Goal: Find specific page/section: Find specific page/section

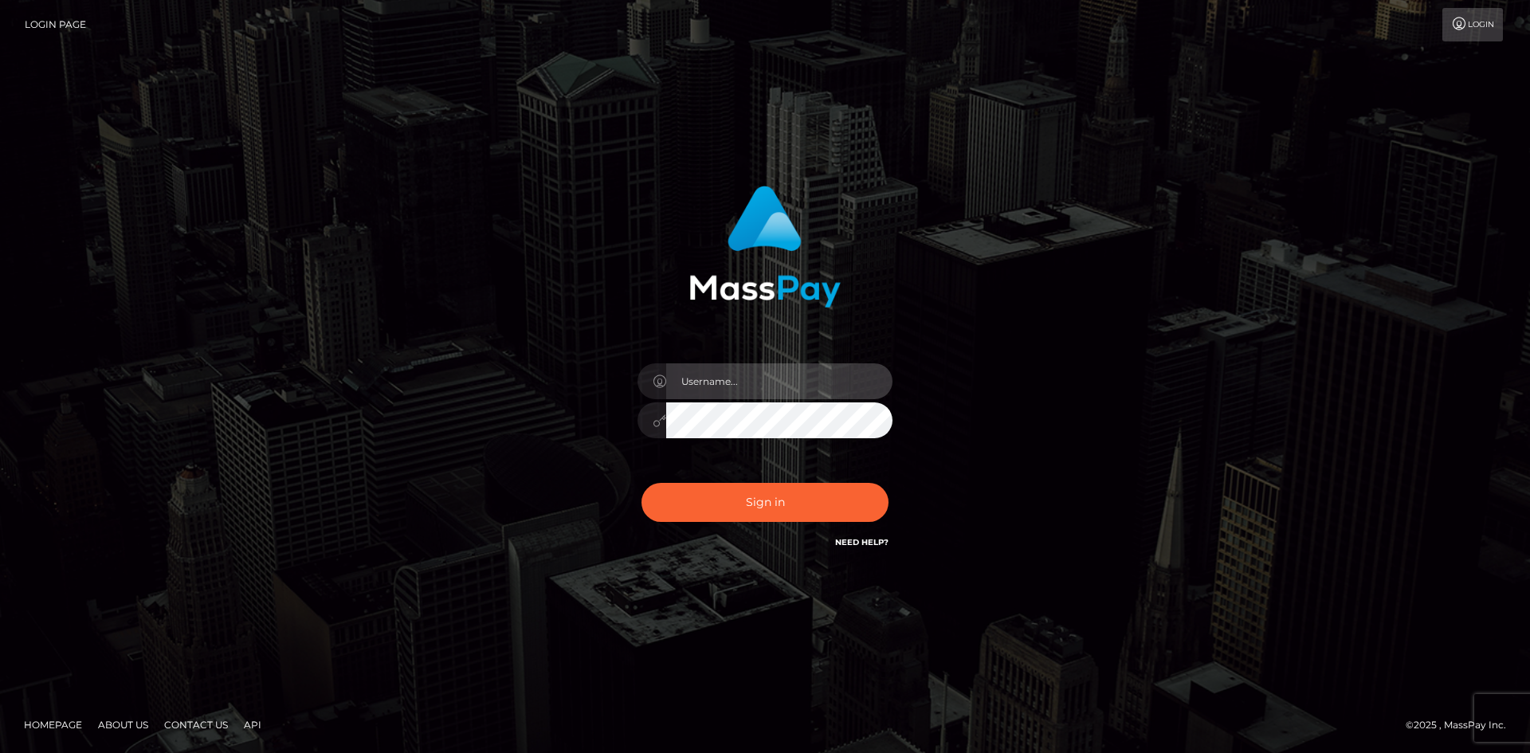
click at [755, 393] on input "text" at bounding box center [779, 381] width 226 height 36
type input "pranav"
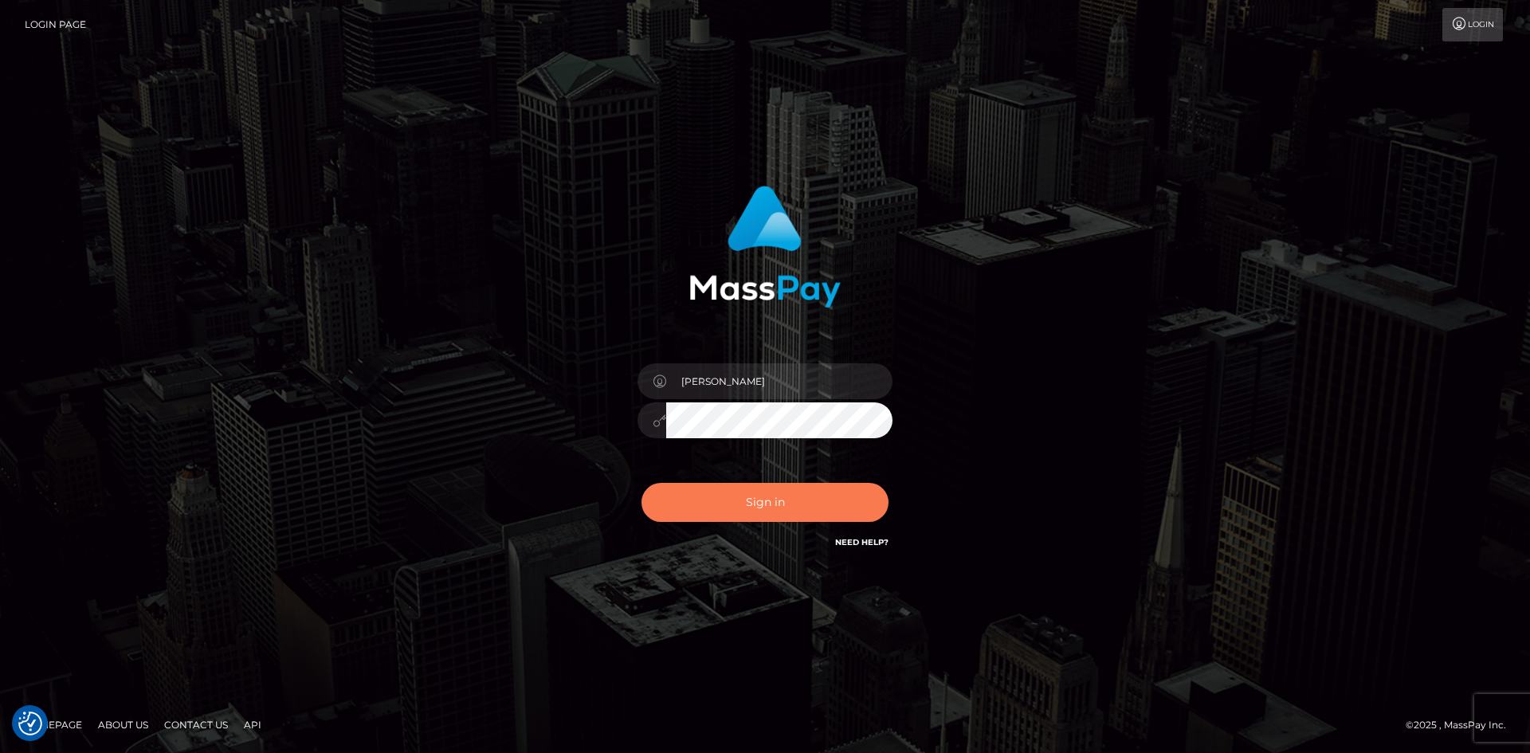
click at [747, 506] on button "Sign in" at bounding box center [765, 502] width 247 height 39
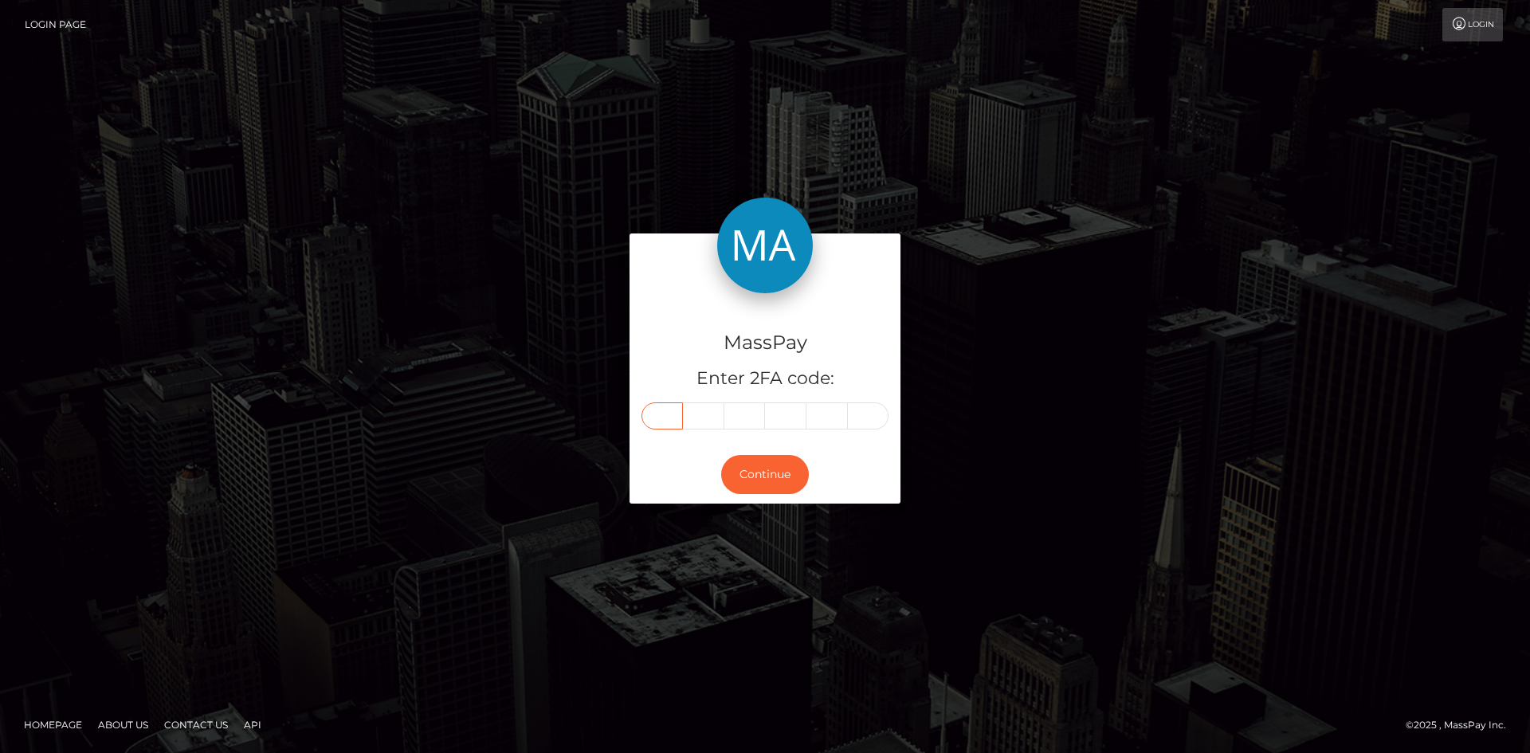
click at [668, 422] on input "text" at bounding box center [662, 415] width 41 height 27
type input "3"
type input "8"
type input "2"
type input "1"
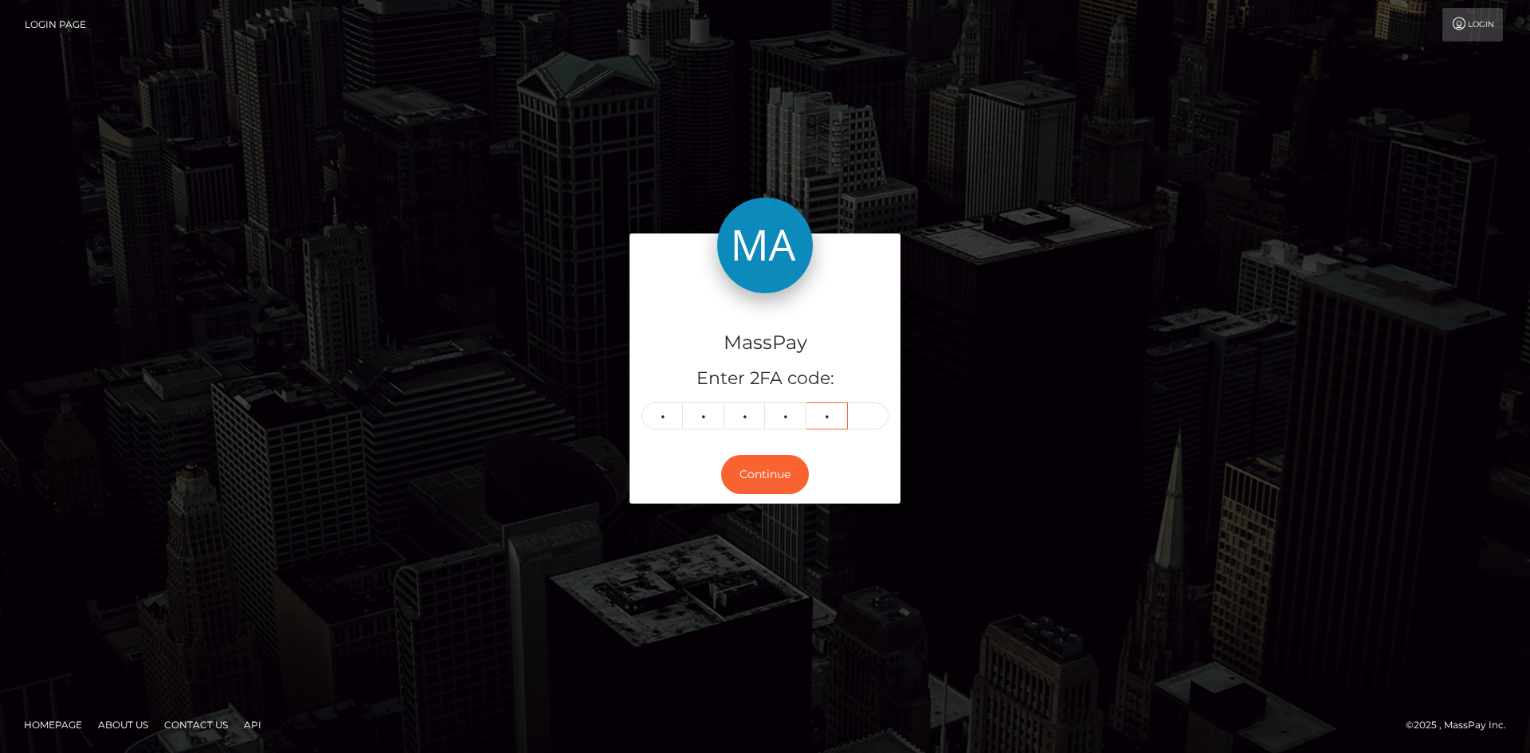
type input "2"
type input "8"
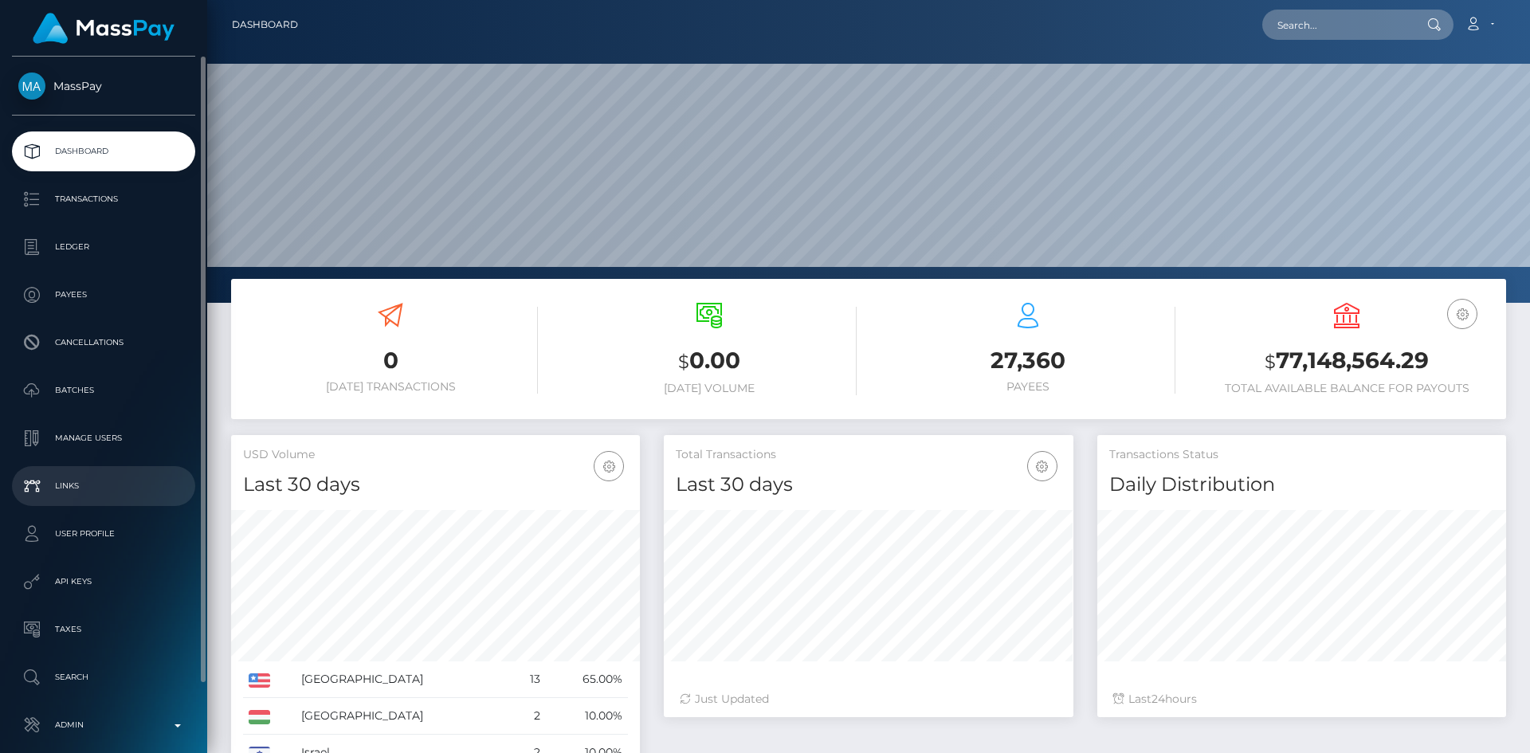
scroll to position [75, 0]
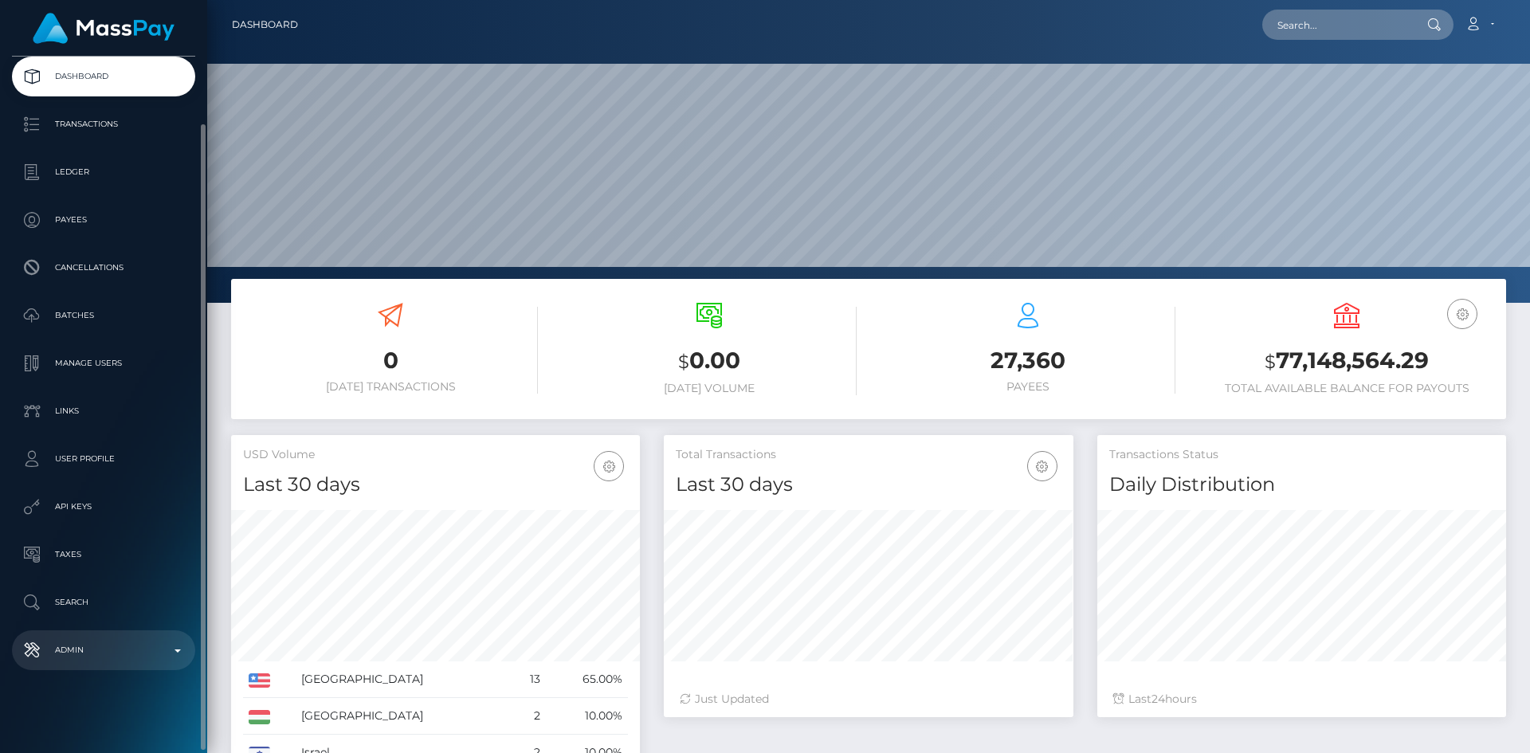
click at [123, 638] on link "Admin" at bounding box center [103, 650] width 183 height 40
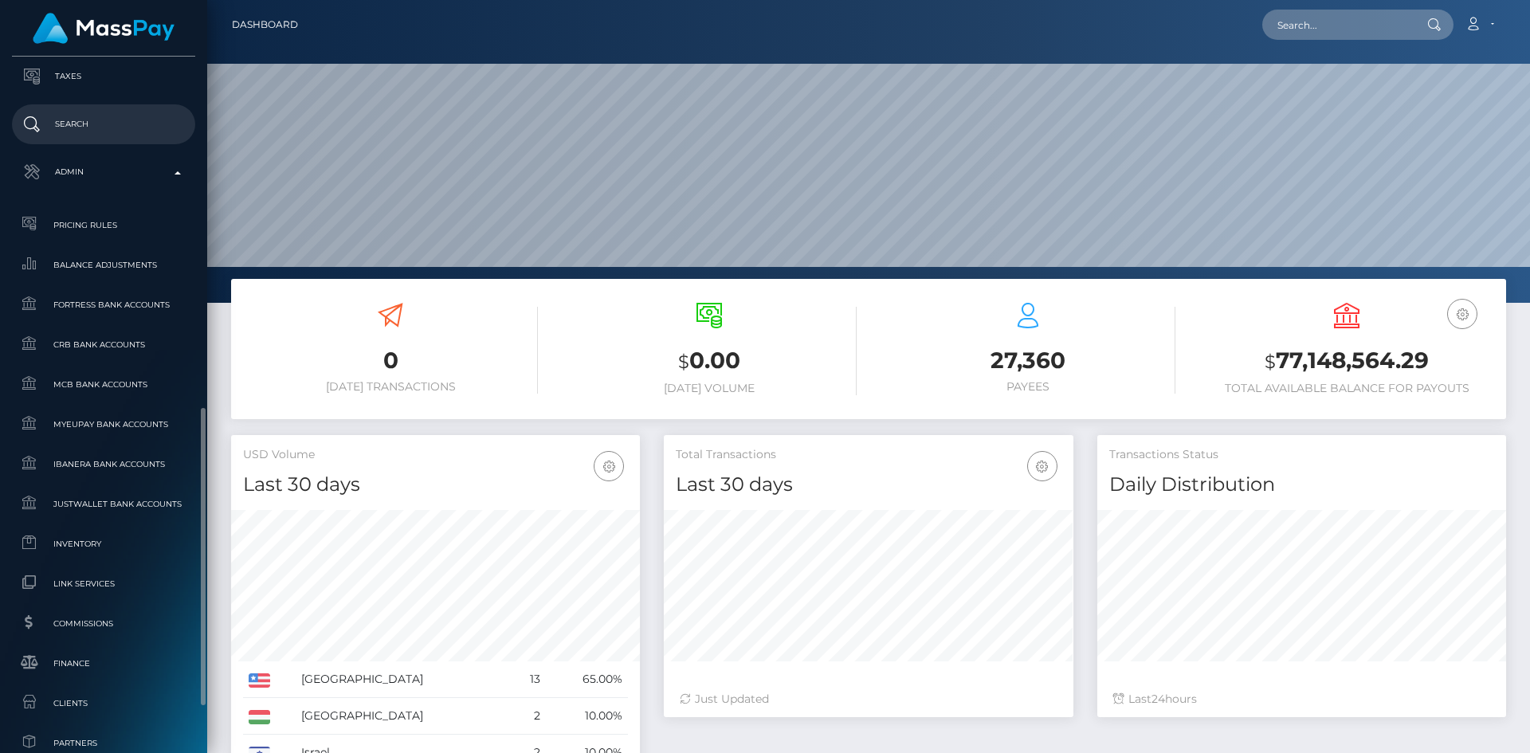
scroll to position [922, 0]
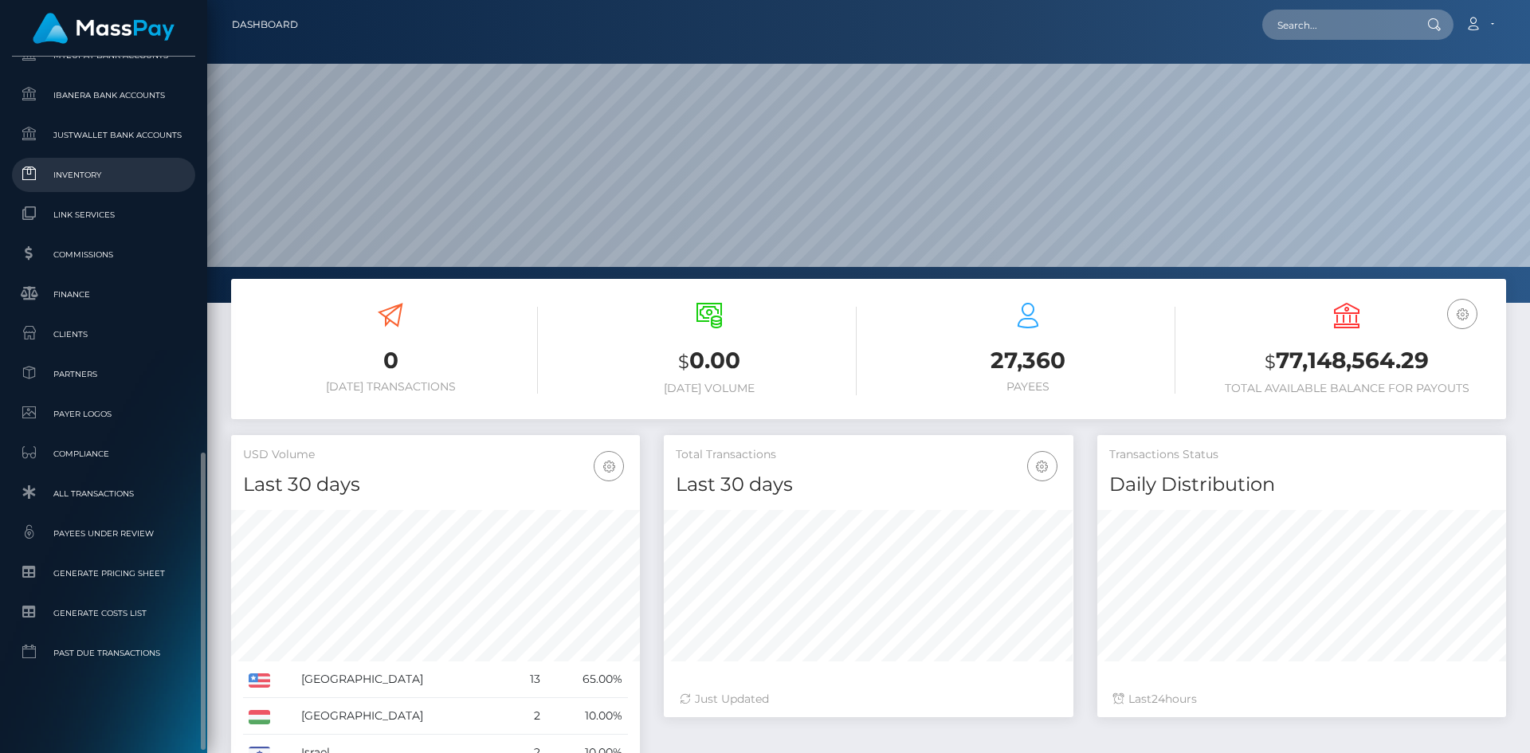
click at [94, 185] on link "Inventory" at bounding box center [103, 175] width 183 height 34
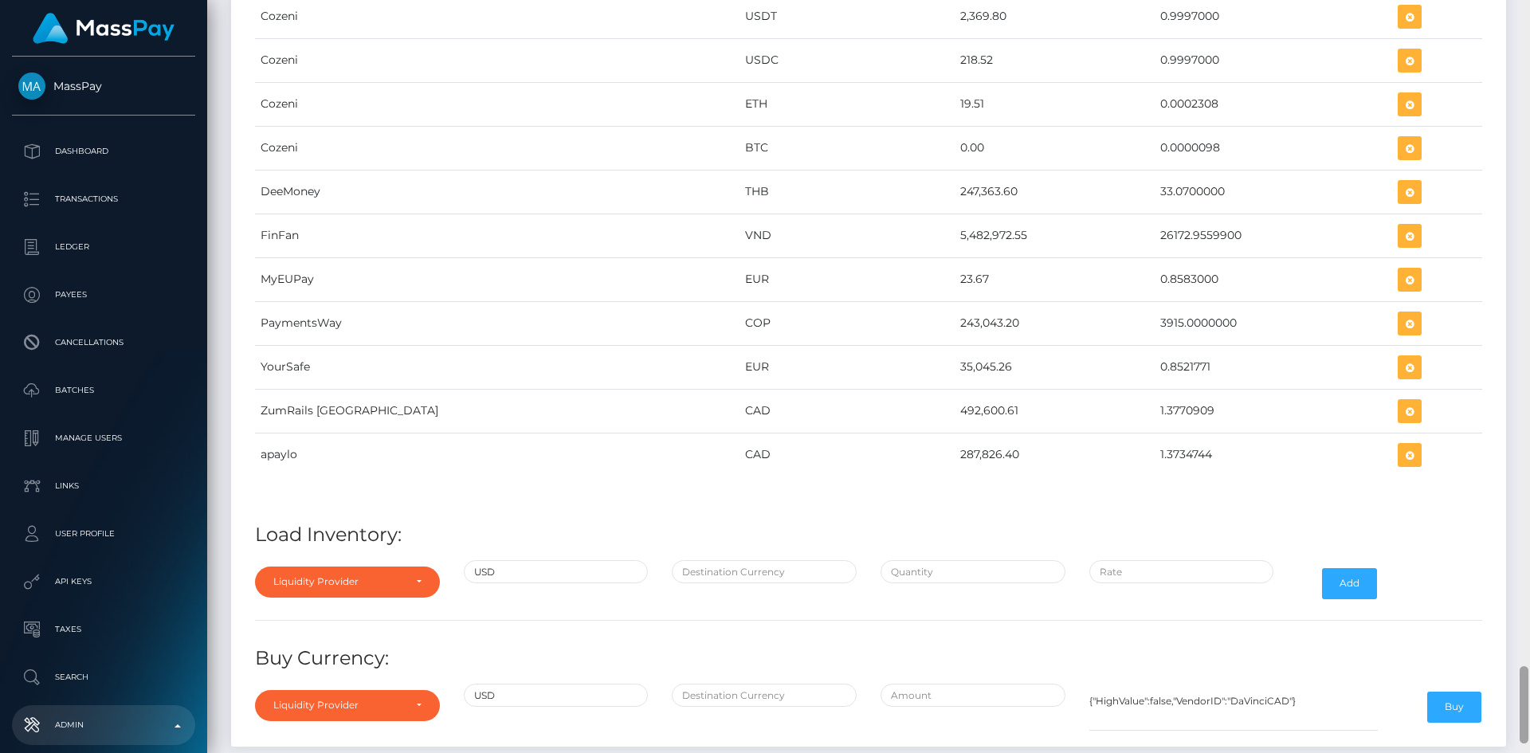
scroll to position [6535, 0]
